Goal: Check status: Check status

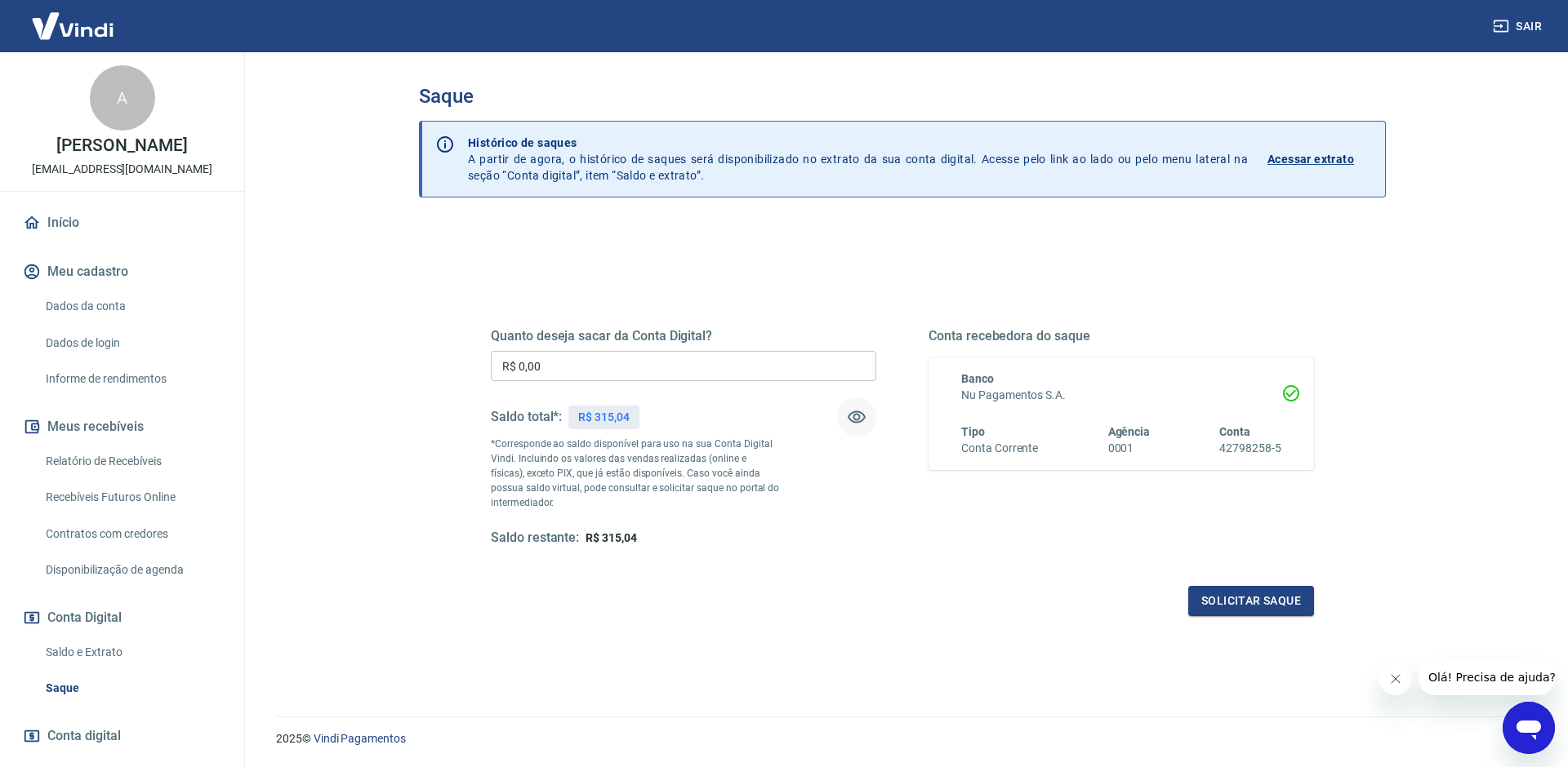
click at [860, 416] on icon "button" at bounding box center [857, 417] width 20 height 20
click at [855, 424] on icon "button" at bounding box center [857, 417] width 20 height 20
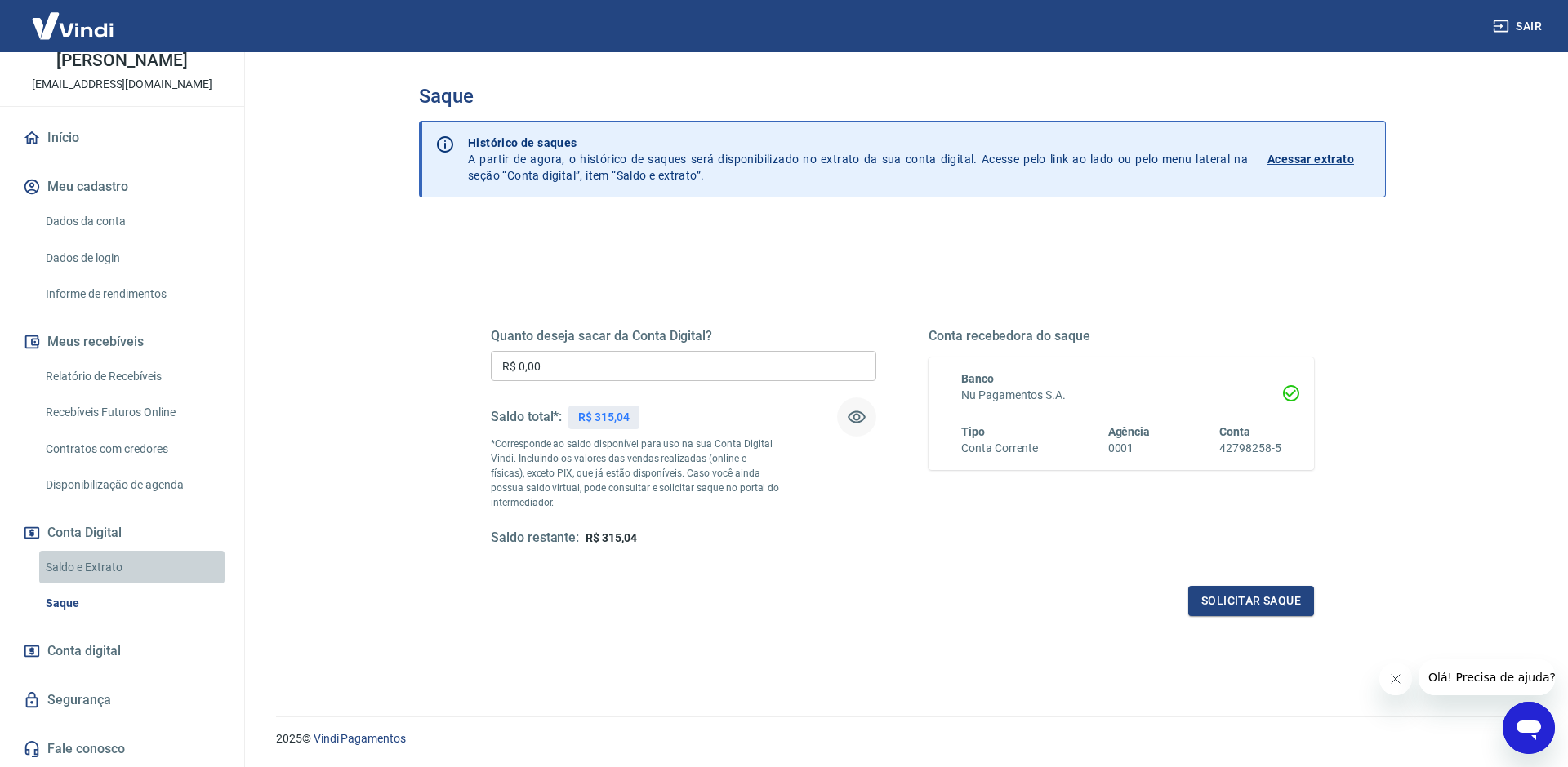
click at [82, 566] on link "Saldo e Extrato" at bounding box center [132, 567] width 186 height 33
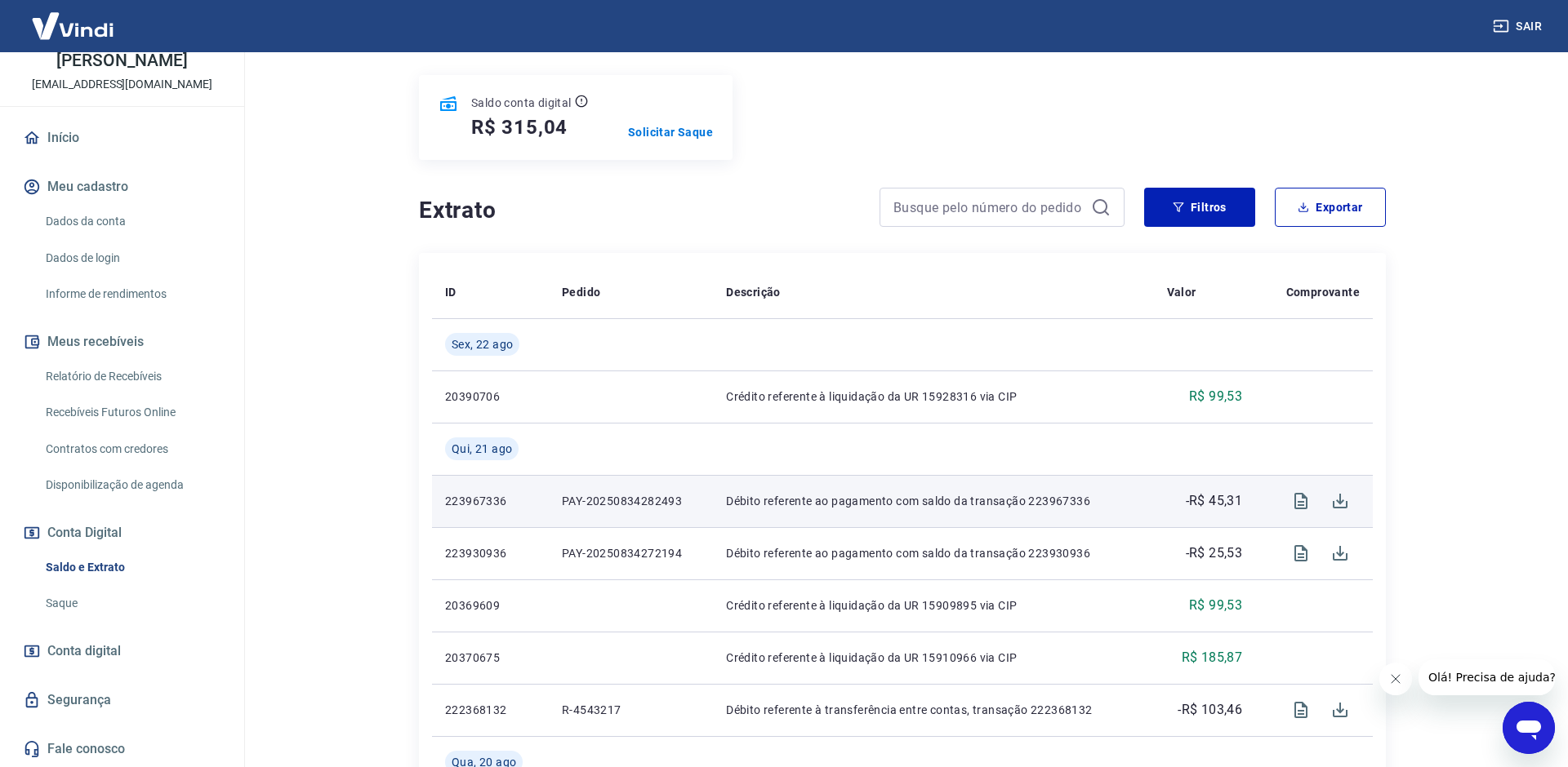
scroll to position [189, 0]
click at [1304, 507] on icon "Visualizar" at bounding box center [1301, 502] width 20 height 20
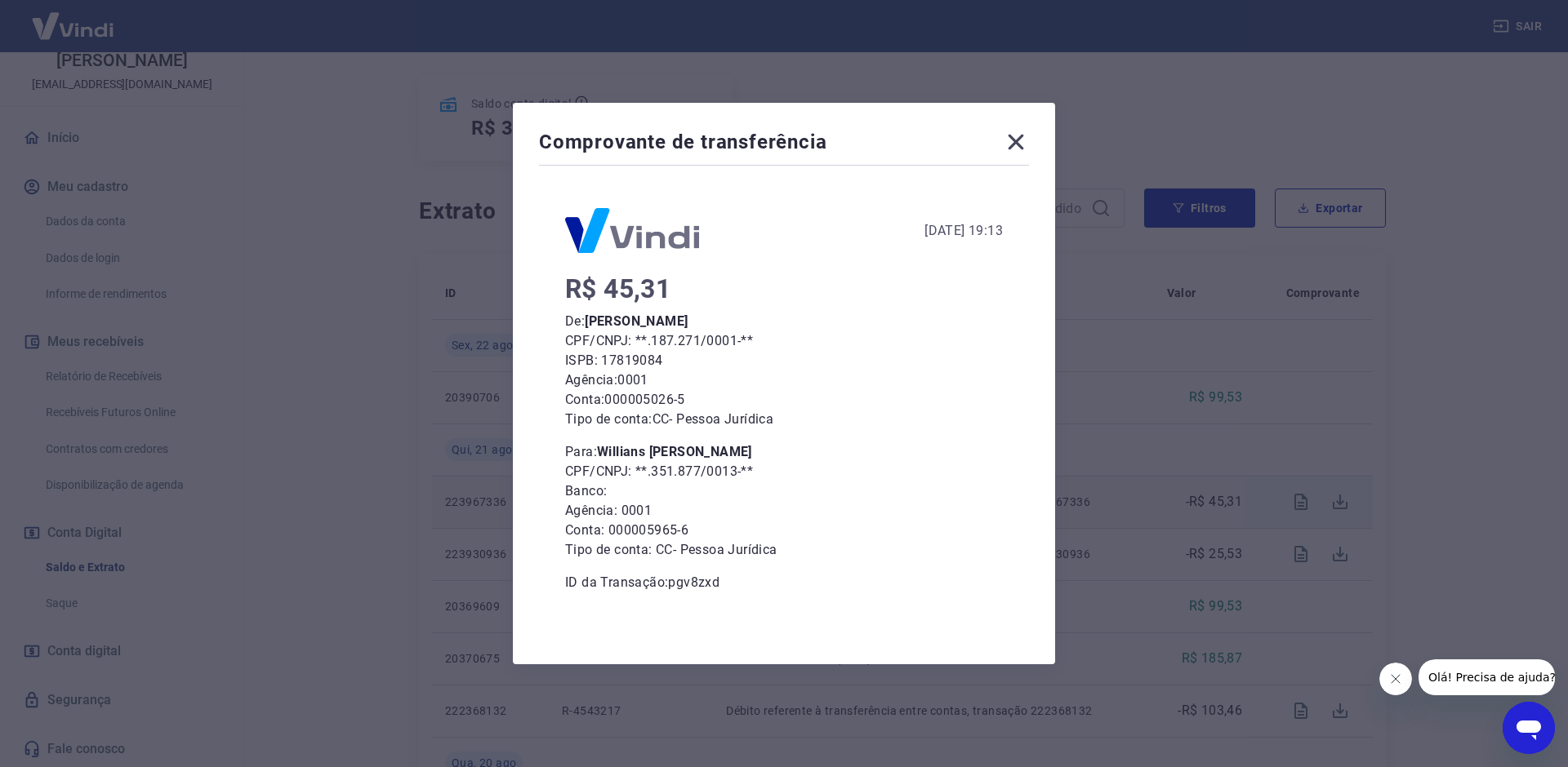
click at [1008, 151] on icon at bounding box center [1015, 142] width 26 height 26
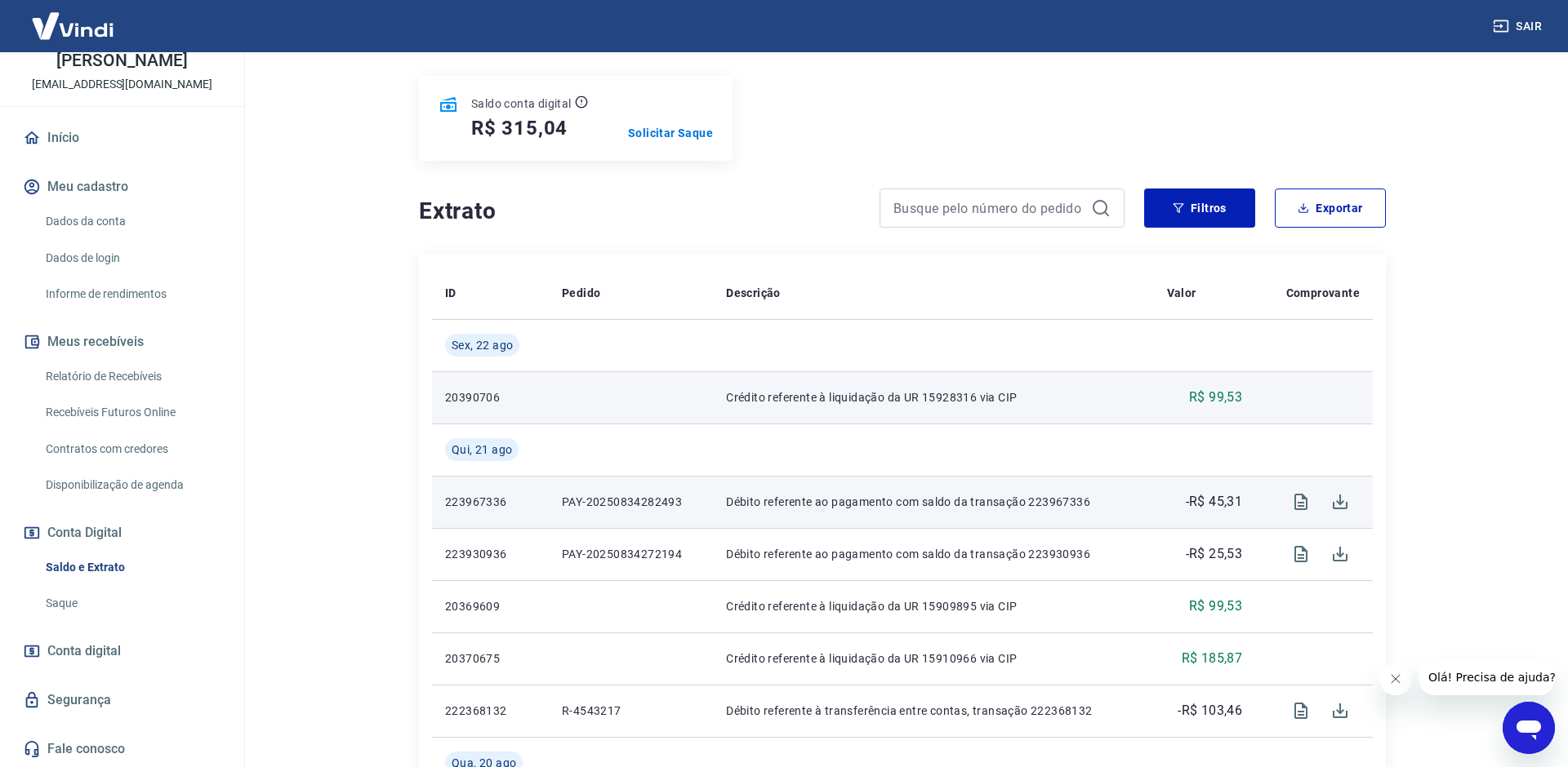
click at [1232, 396] on p "R$ 99,53" at bounding box center [1215, 397] width 53 height 20
click at [1333, 396] on td at bounding box center [1314, 397] width 117 height 52
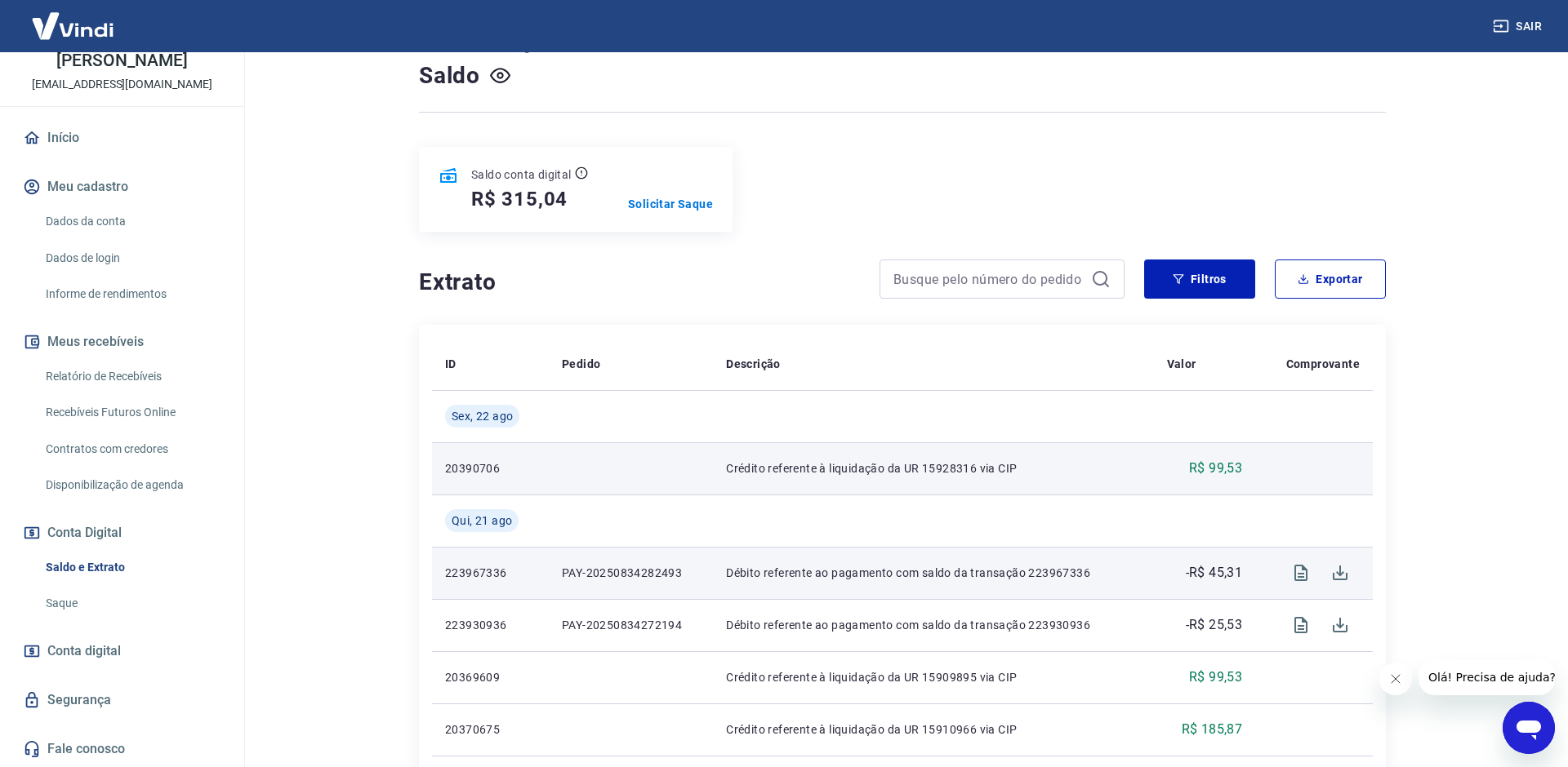
scroll to position [117, 0]
click at [455, 470] on p "20390706" at bounding box center [491, 470] width 91 height 16
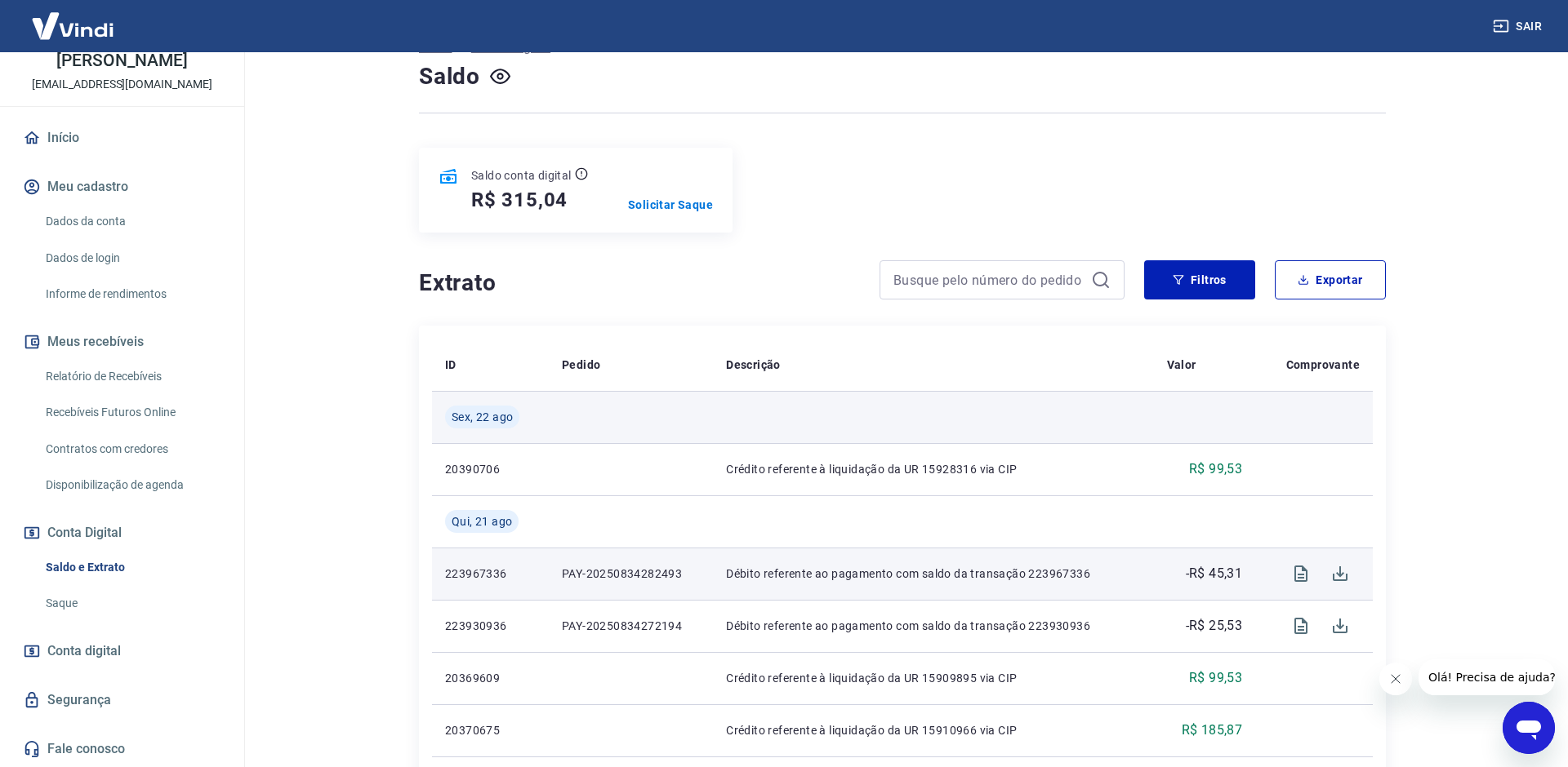
click at [490, 415] on span "Sex, 22 ago" at bounding box center [482, 417] width 61 height 16
